Goal: Task Accomplishment & Management: Complete application form

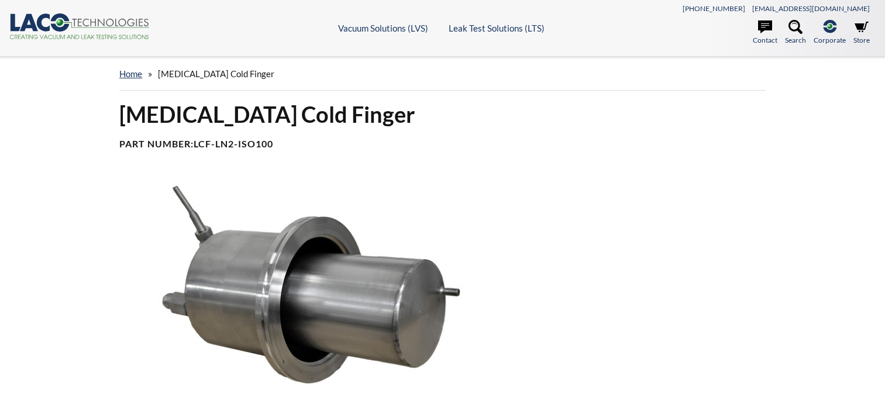
click at [448, 221] on img at bounding box center [305, 286] width 387 height 217
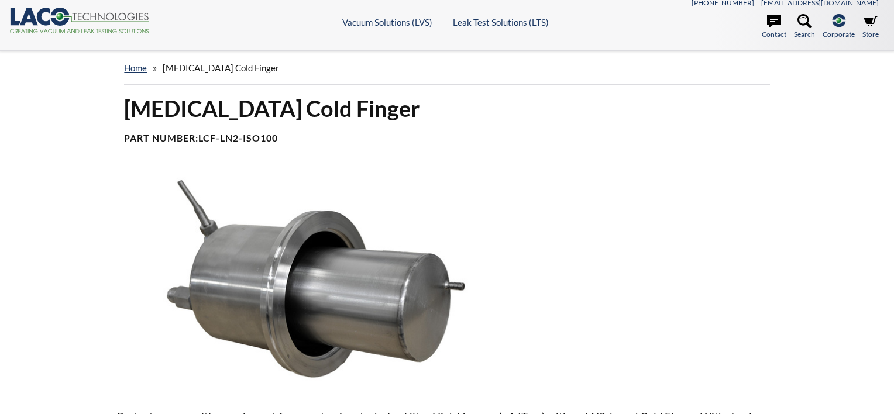
select select
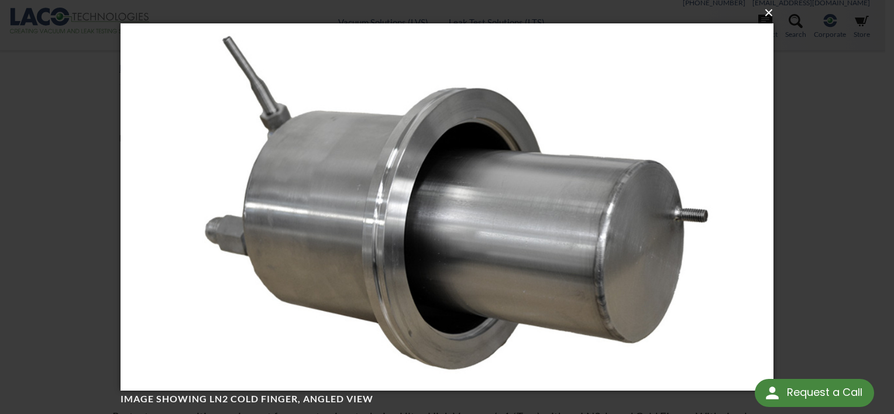
click at [762, 11] on button "×" at bounding box center [450, 13] width 653 height 26
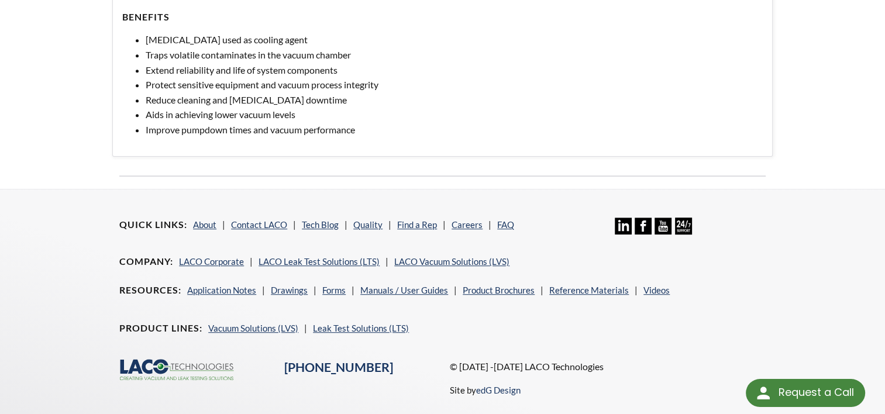
scroll to position [716, 0]
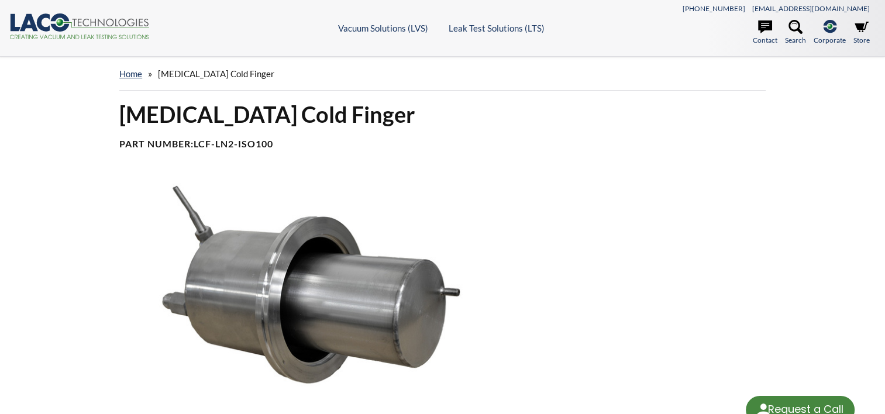
select select
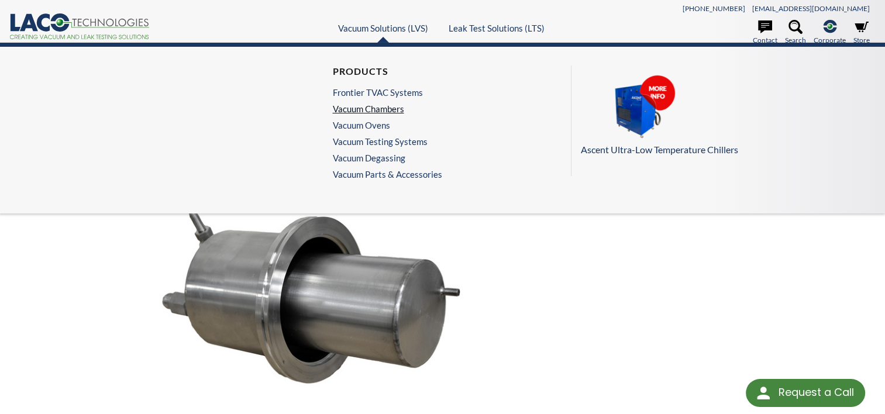
click at [381, 109] on link "Vacuum Chambers" at bounding box center [384, 109] width 104 height 11
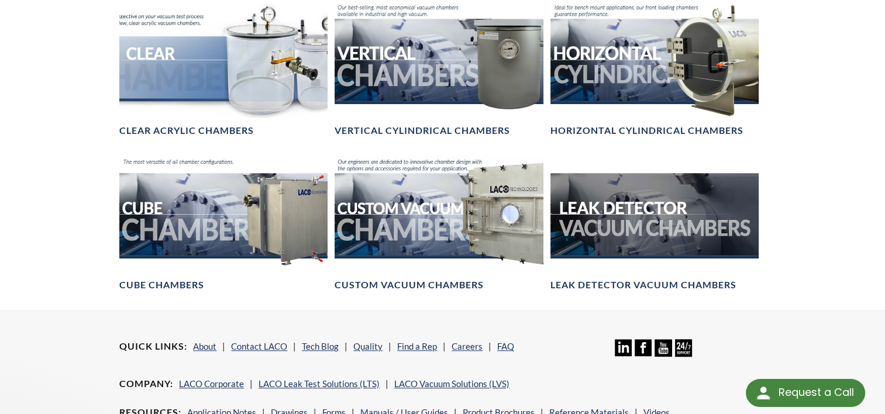
scroll to position [732, 0]
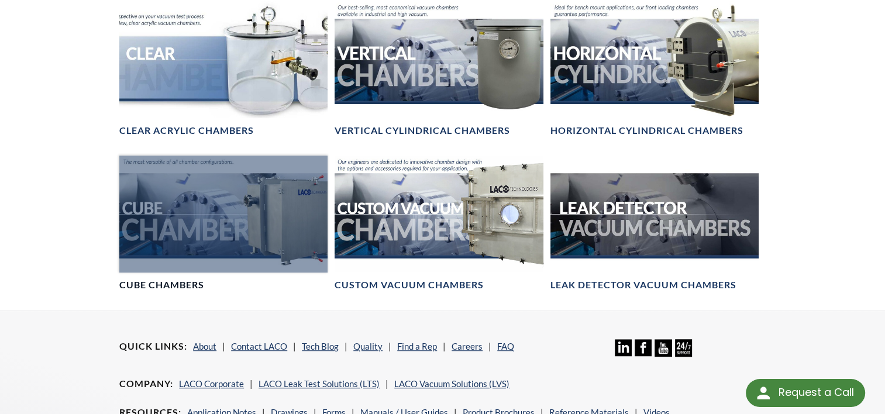
click at [169, 219] on div at bounding box center [223, 214] width 208 height 117
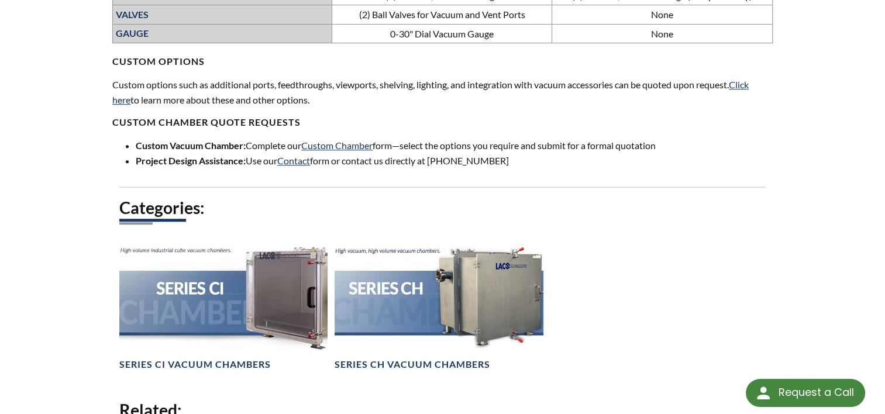
scroll to position [710, 0]
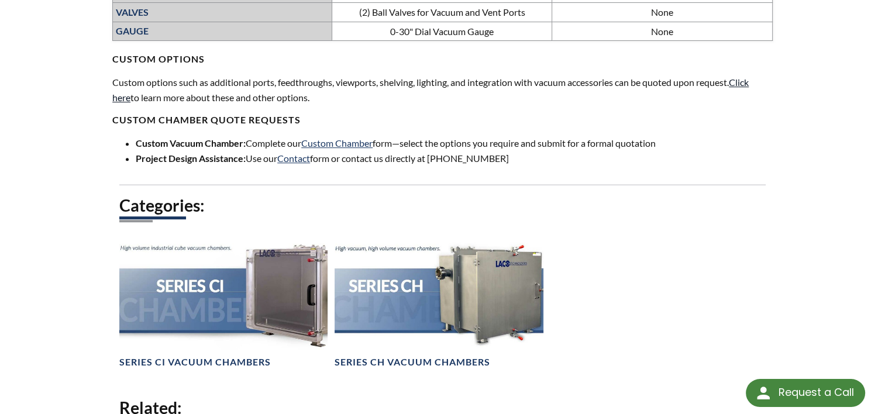
click at [122, 96] on link "Click here" at bounding box center [430, 90] width 636 height 26
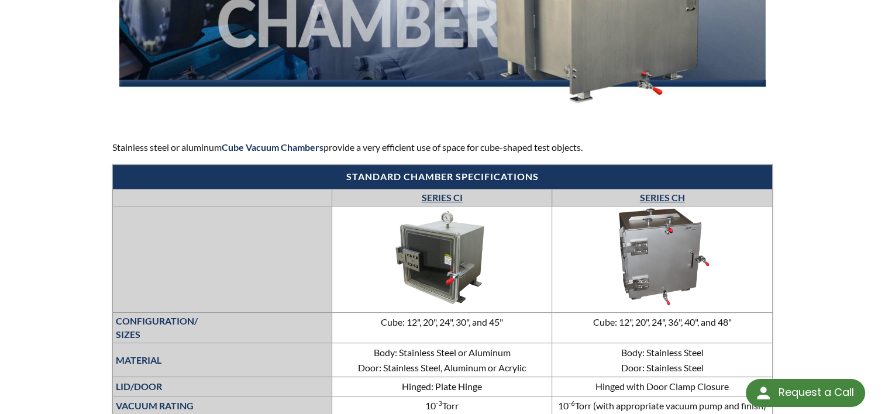
scroll to position [0, 0]
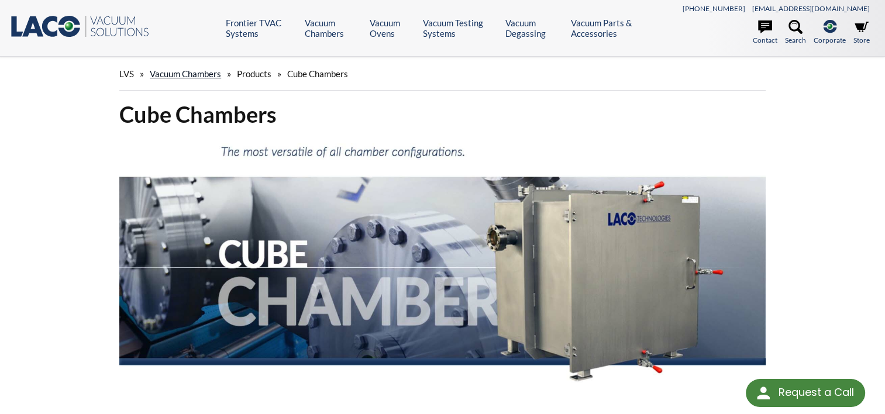
click at [172, 74] on link "Vacuum Chambers" at bounding box center [185, 73] width 71 height 11
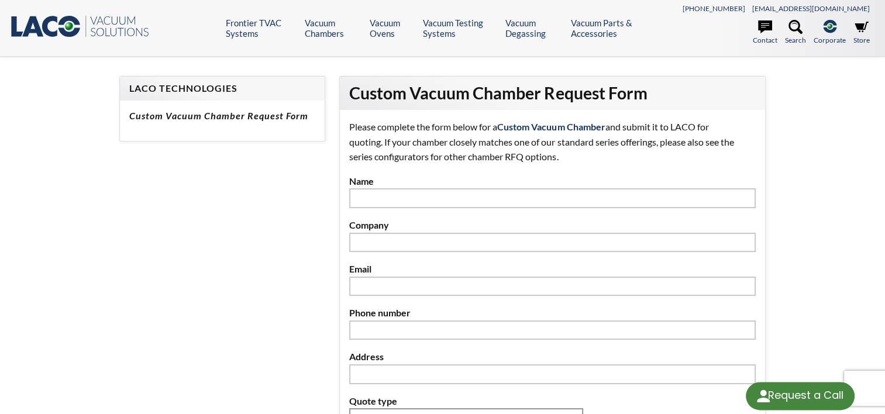
select select
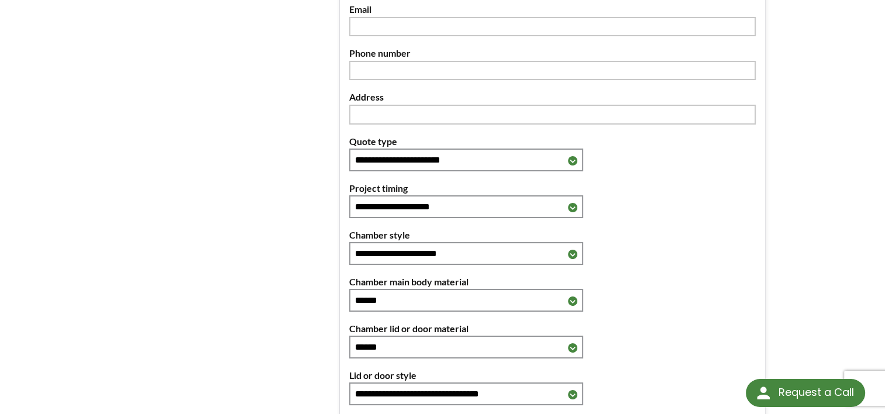
scroll to position [261, 0]
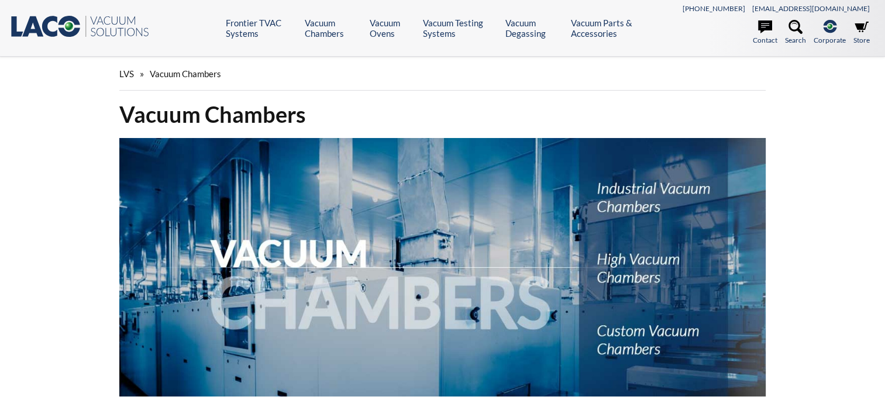
select select
click at [58, 35] on icon ".st0{fill:#193661;} .st1{fill:url(#SVGID_1_);} .st2{enable-background:new ;} .s…" at bounding box center [79, 26] width 140 height 23
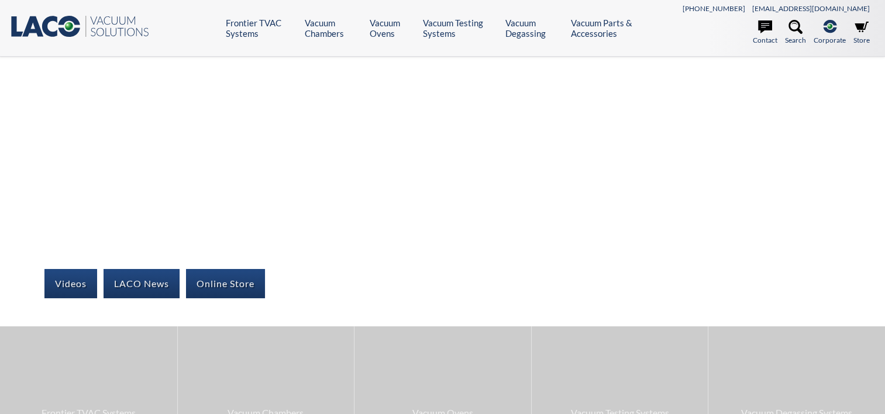
select select
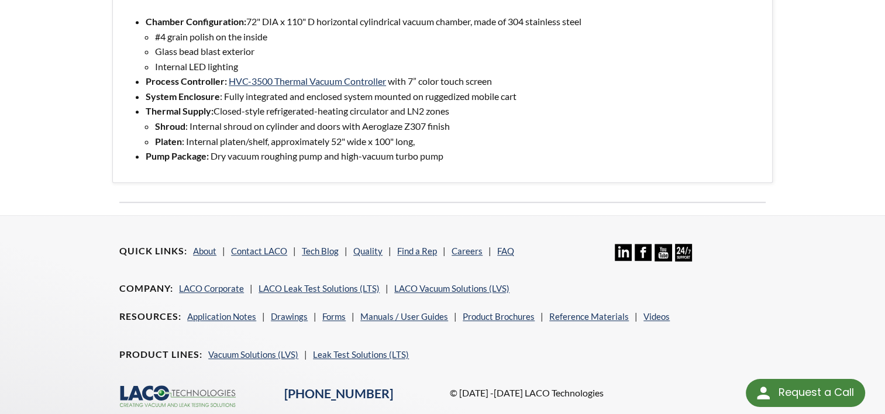
scroll to position [722, 0]
